Goal: Task Accomplishment & Management: Use online tool/utility

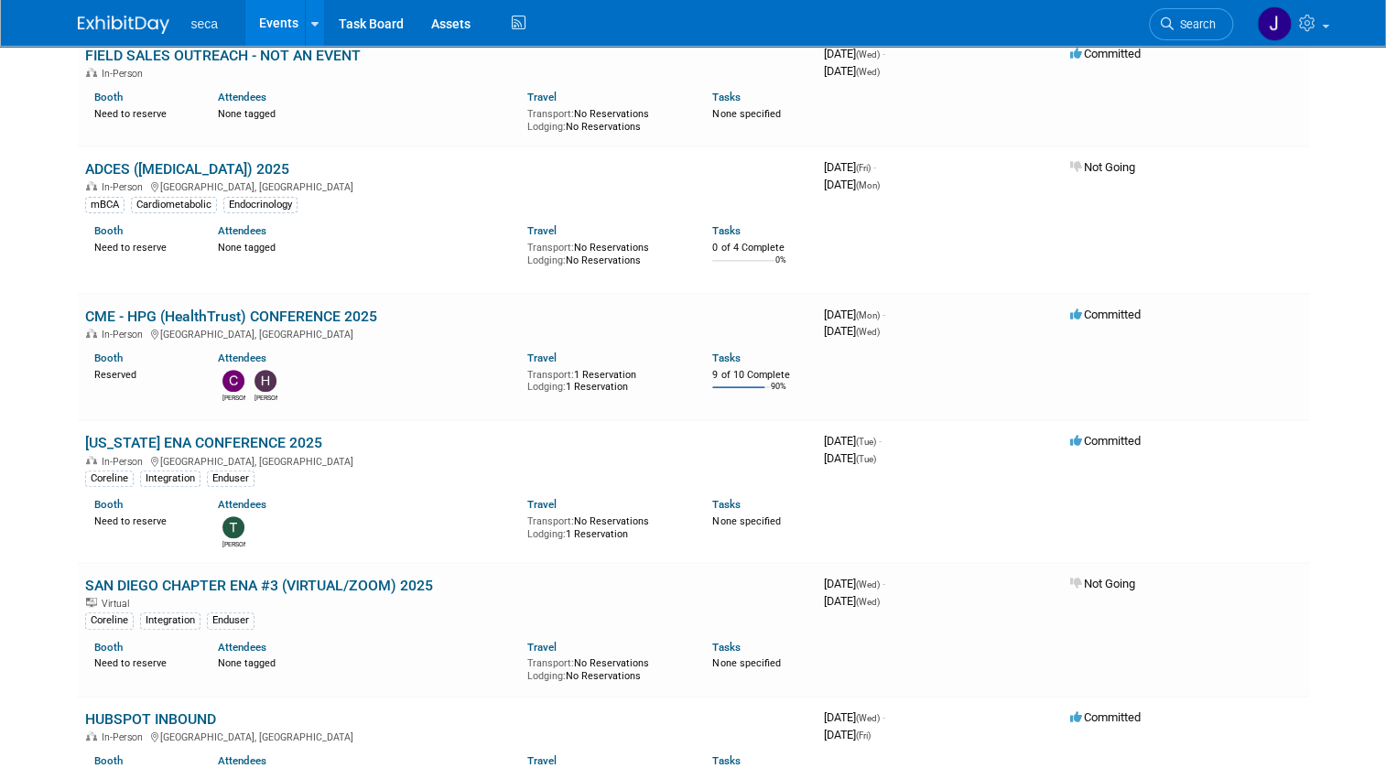
scroll to position [166, 0]
click at [217, 440] on link "[US_STATE] ENA CONFERENCE 2025" at bounding box center [203, 442] width 237 height 17
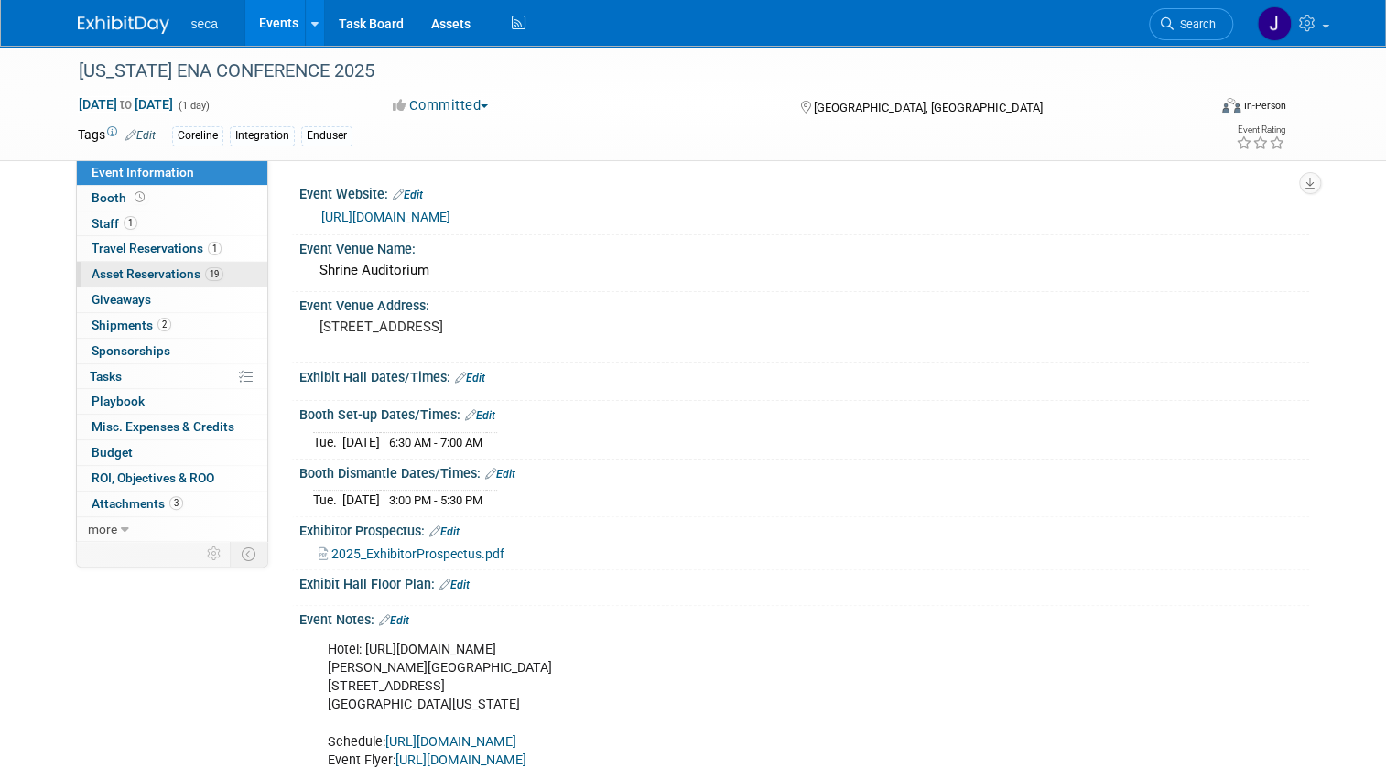
click at [161, 270] on span "Asset Reservations 19" at bounding box center [158, 273] width 132 height 15
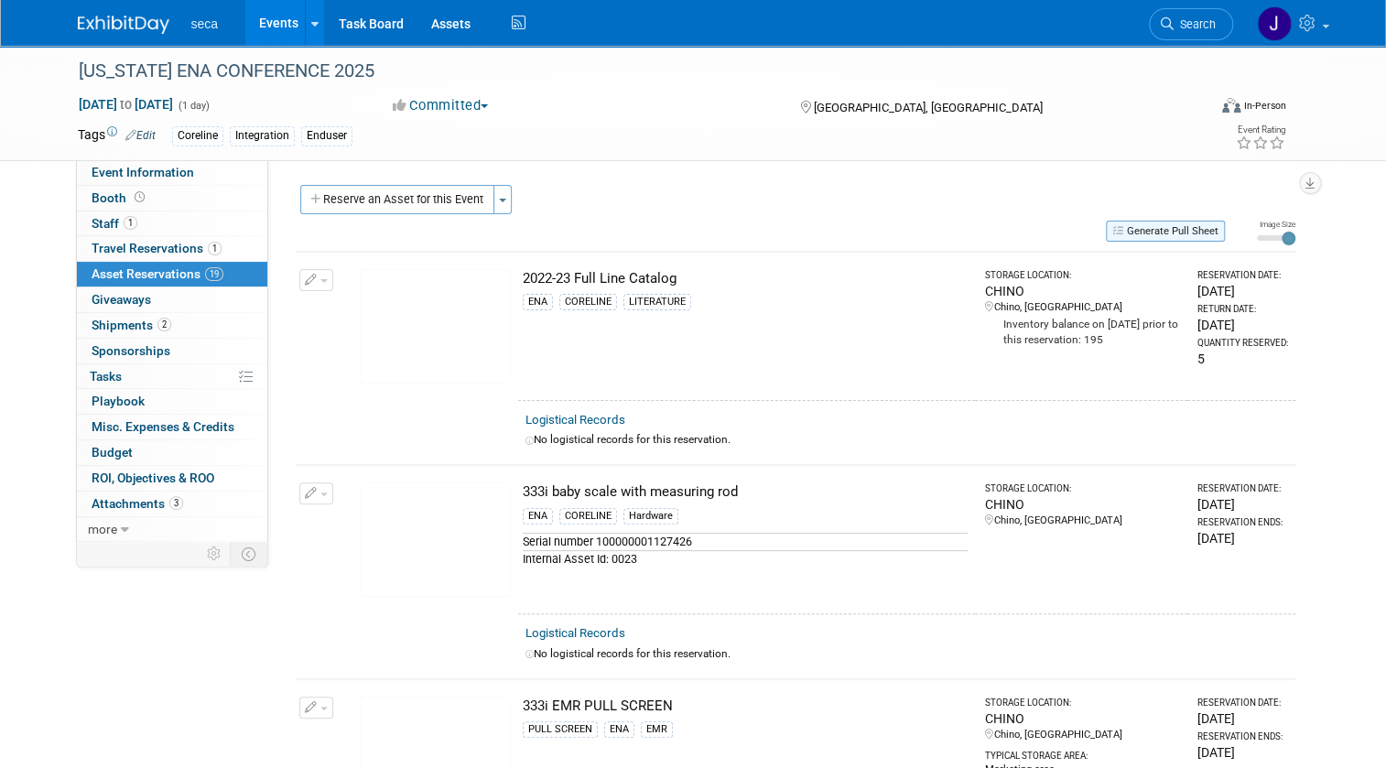
click at [1181, 225] on button "Generate Pull Sheet" at bounding box center [1165, 231] width 119 height 21
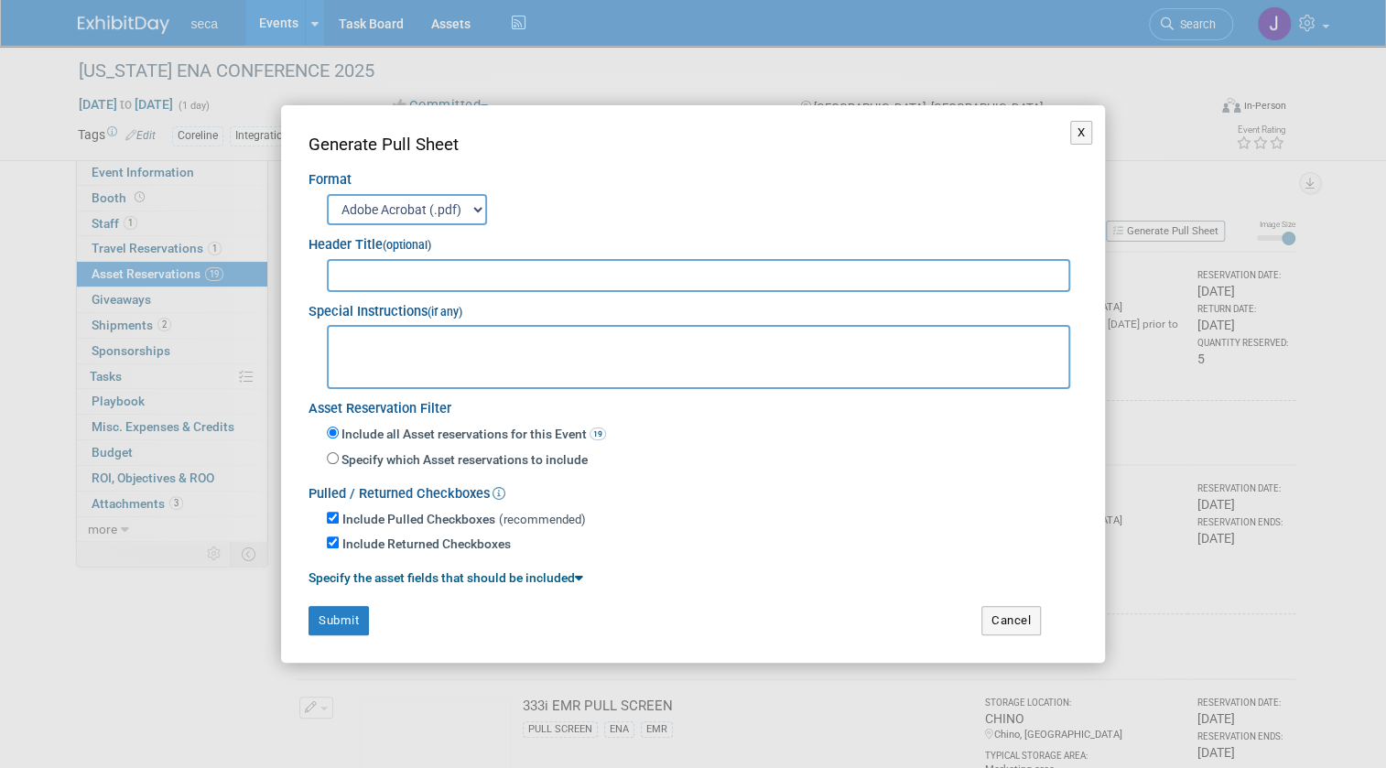
click at [468, 283] on input "text" at bounding box center [698, 275] width 743 height 33
type input "E"
type input "Texas ENA"
click at [333, 623] on button "Submit" at bounding box center [338, 620] width 60 height 29
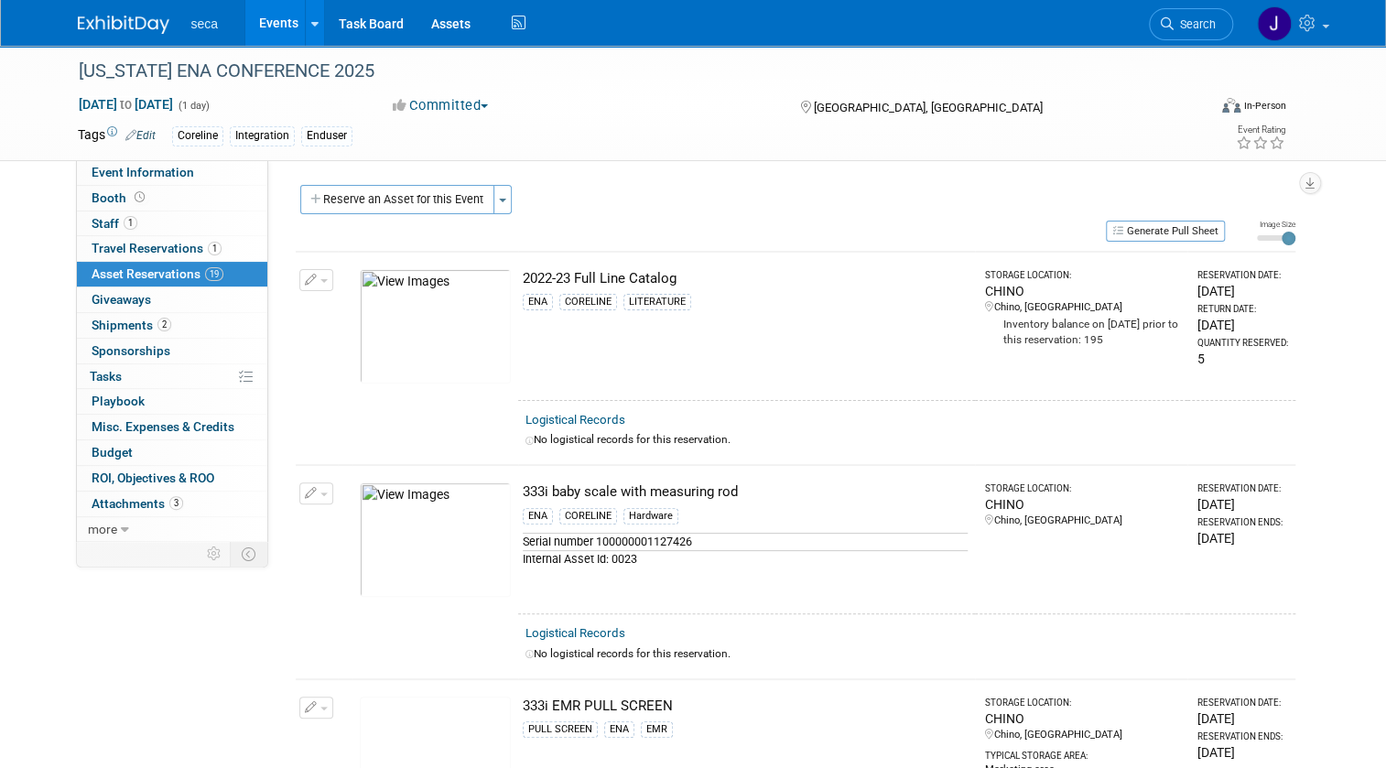
click at [103, 25] on img at bounding box center [124, 25] width 92 height 18
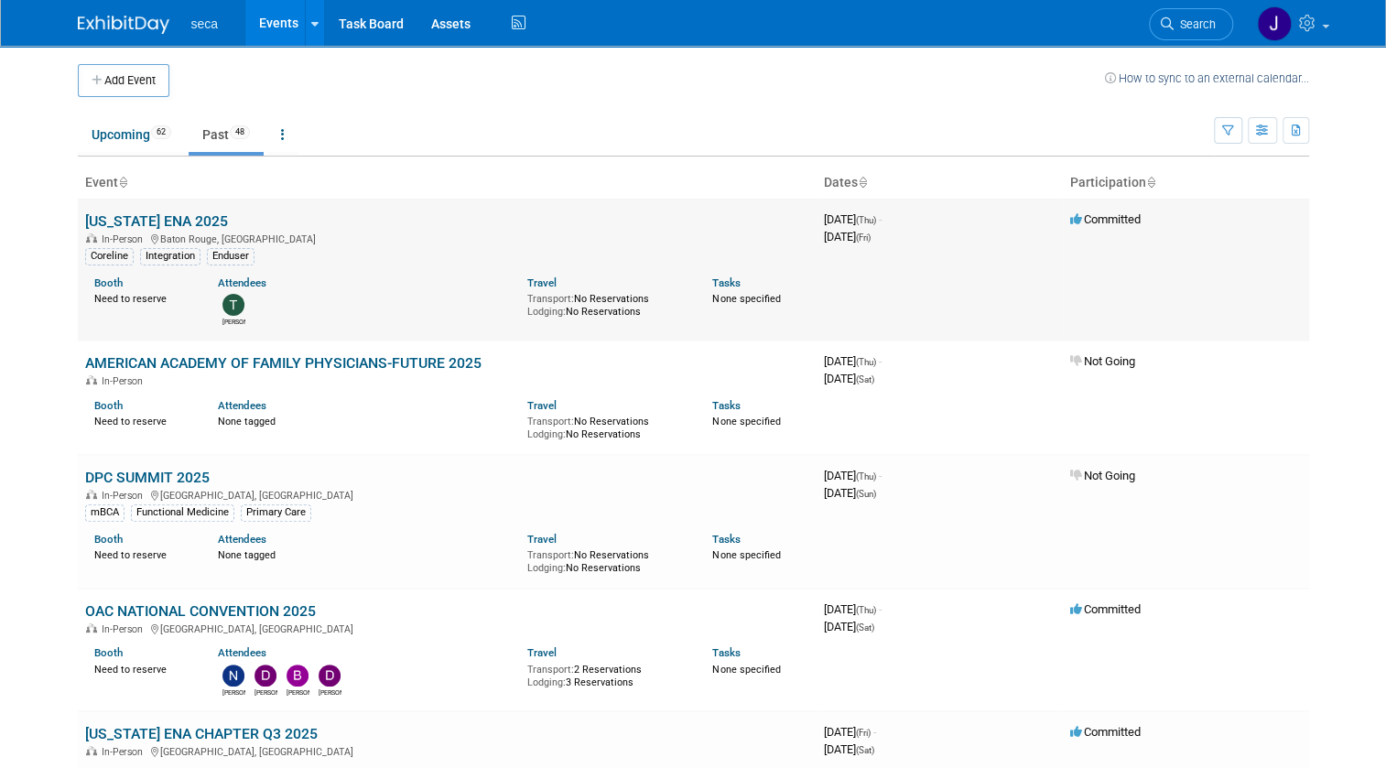
click at [173, 218] on link "[US_STATE] ENA 2025" at bounding box center [156, 220] width 143 height 17
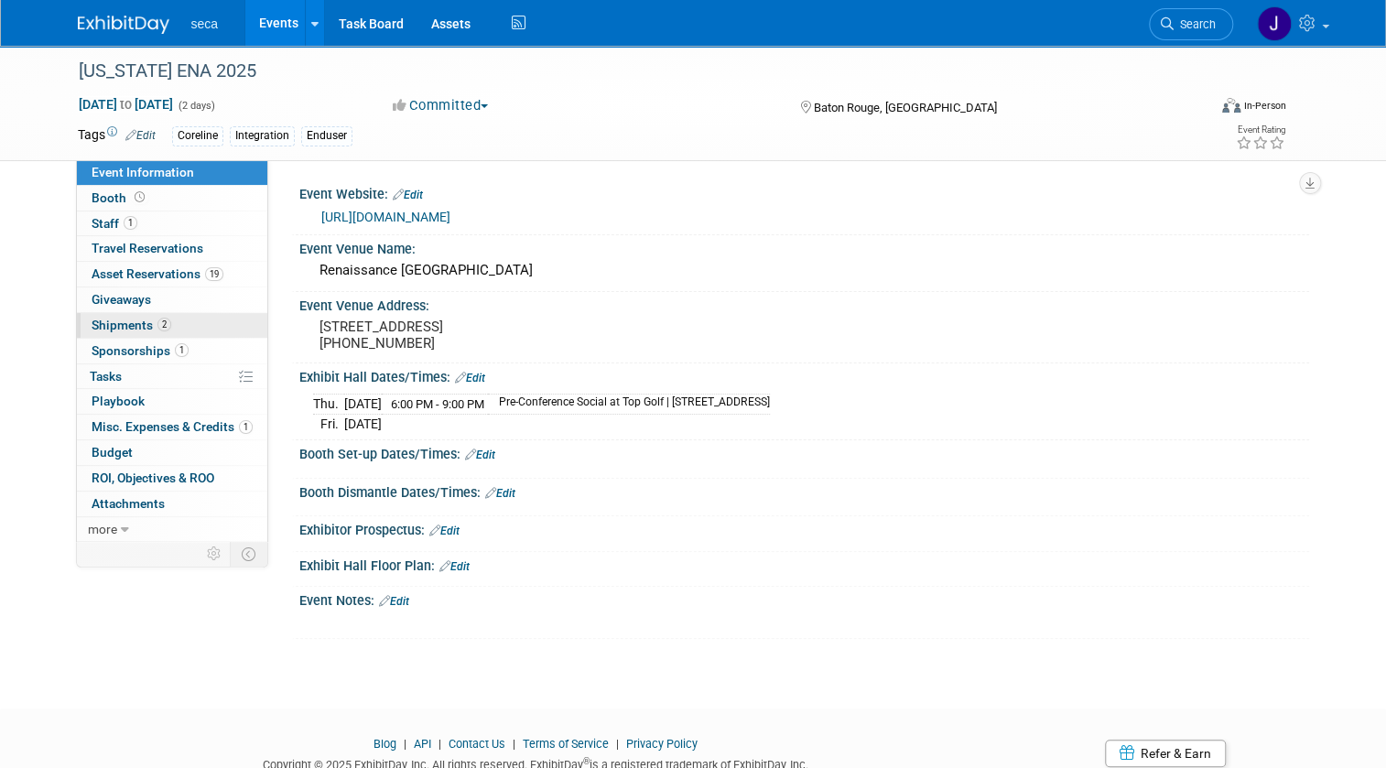
click at [113, 322] on span "Shipments 2" at bounding box center [132, 325] width 80 height 15
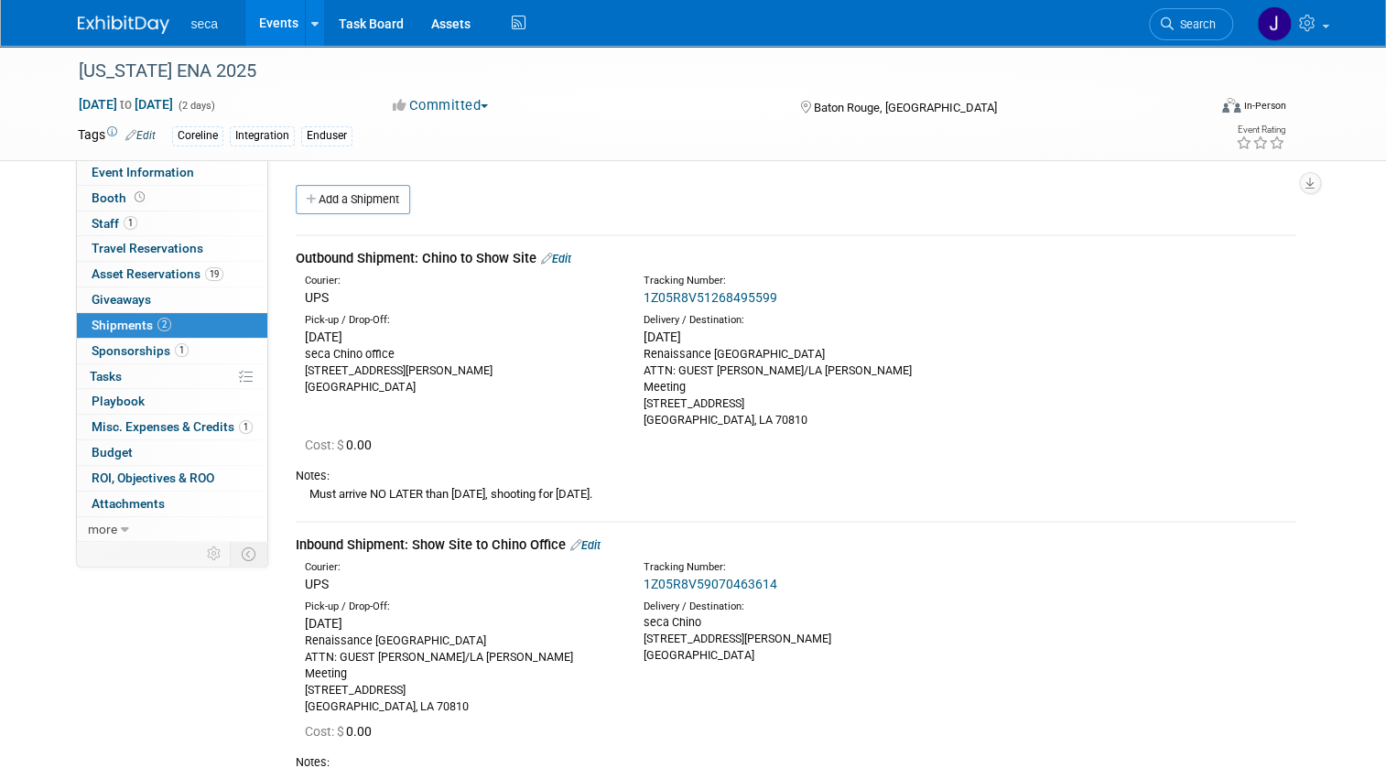
click at [733, 577] on link "1Z05R8V59070463614" at bounding box center [710, 584] width 134 height 15
